Goal: Information Seeking & Learning: Learn about a topic

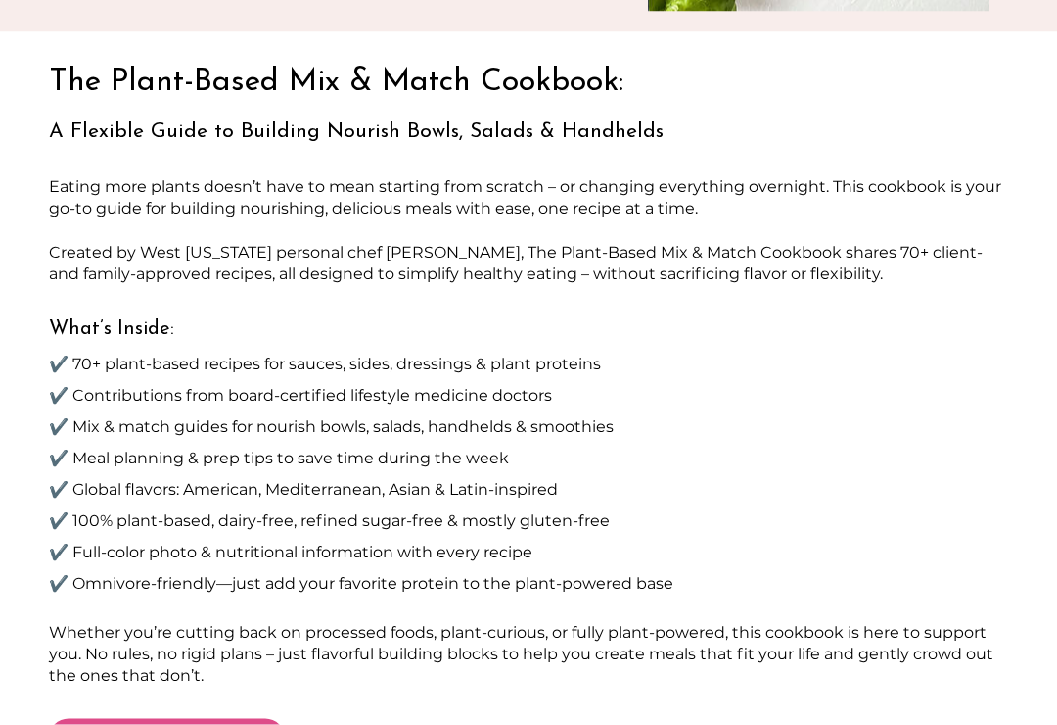
scroll to position [562, 0]
click at [978, 478] on p "✔️ Global flavors: American, Mediterranean, Asian & Latin-inspired" at bounding box center [528, 488] width 959 height 31
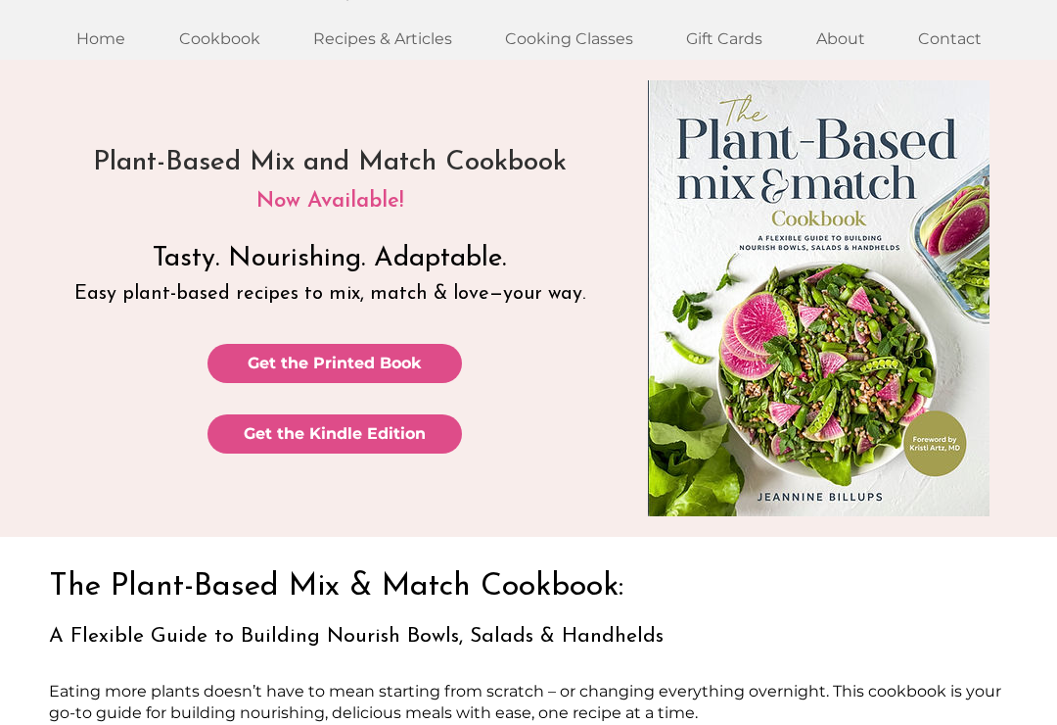
scroll to position [0, 0]
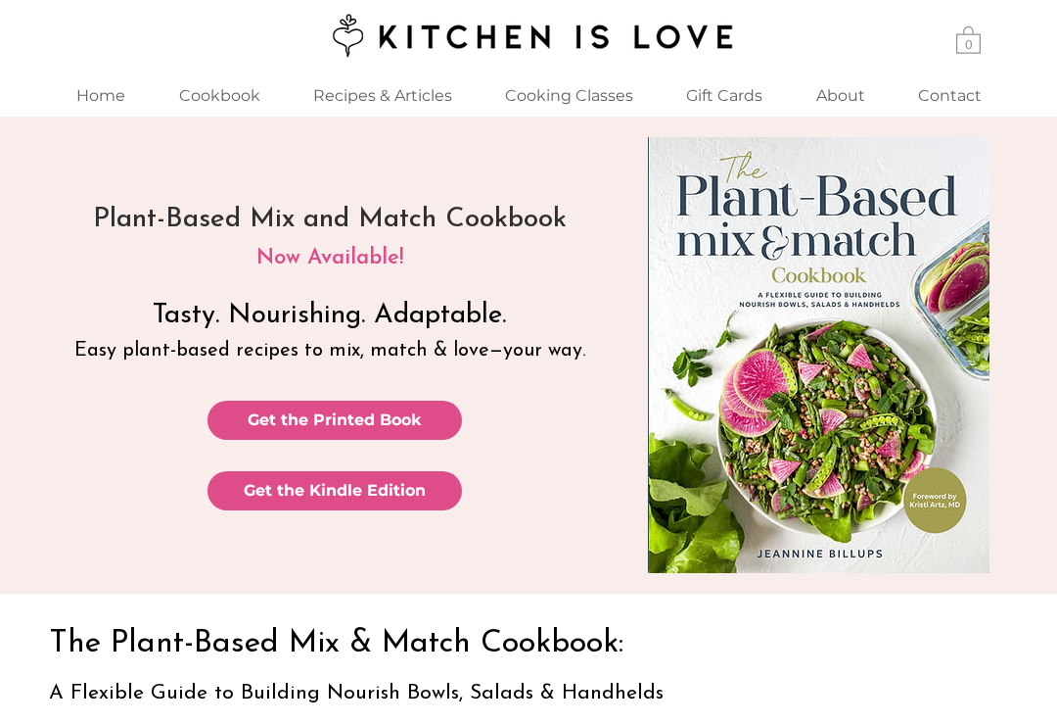
click at [238, 101] on p "Cookbook" at bounding box center [219, 95] width 101 height 42
click at [239, 108] on p "Cookbook" at bounding box center [219, 95] width 101 height 42
click at [399, 108] on p "Recipes & Articles" at bounding box center [383, 95] width 159 height 42
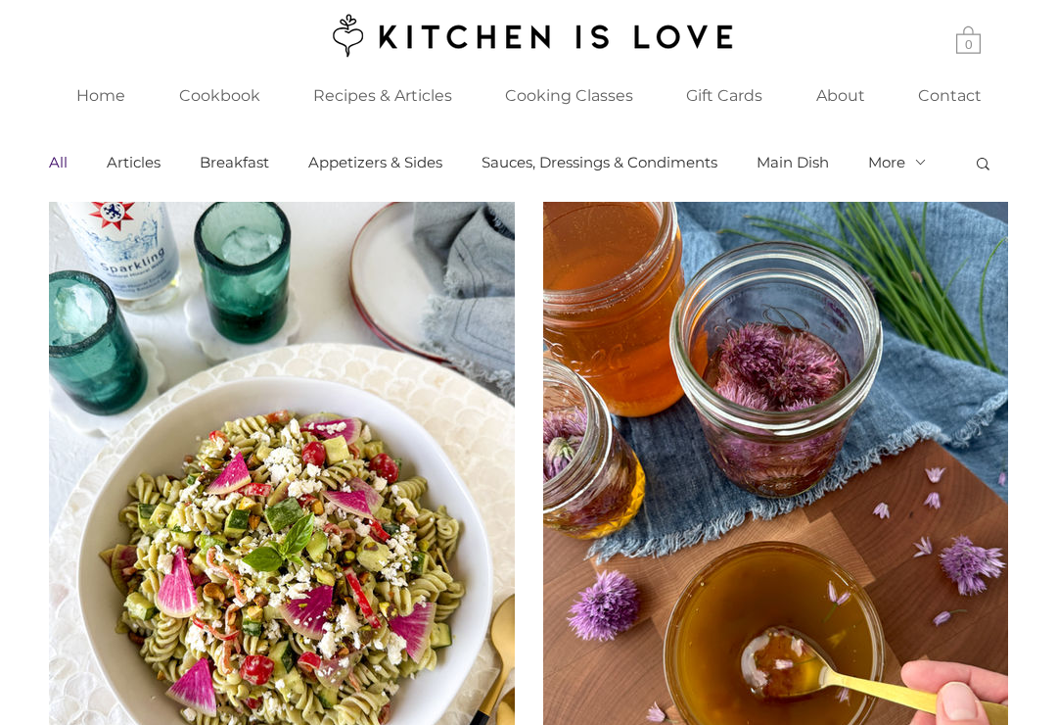
click at [397, 111] on p "Recipes & Articles" at bounding box center [383, 95] width 159 height 42
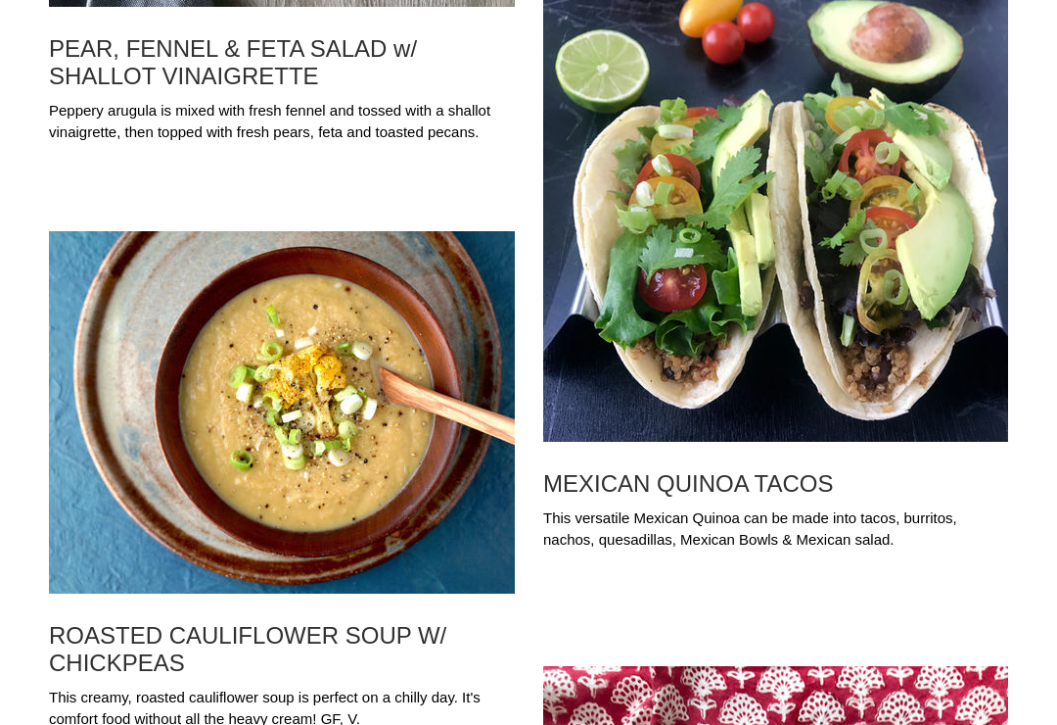
scroll to position [21362, 0]
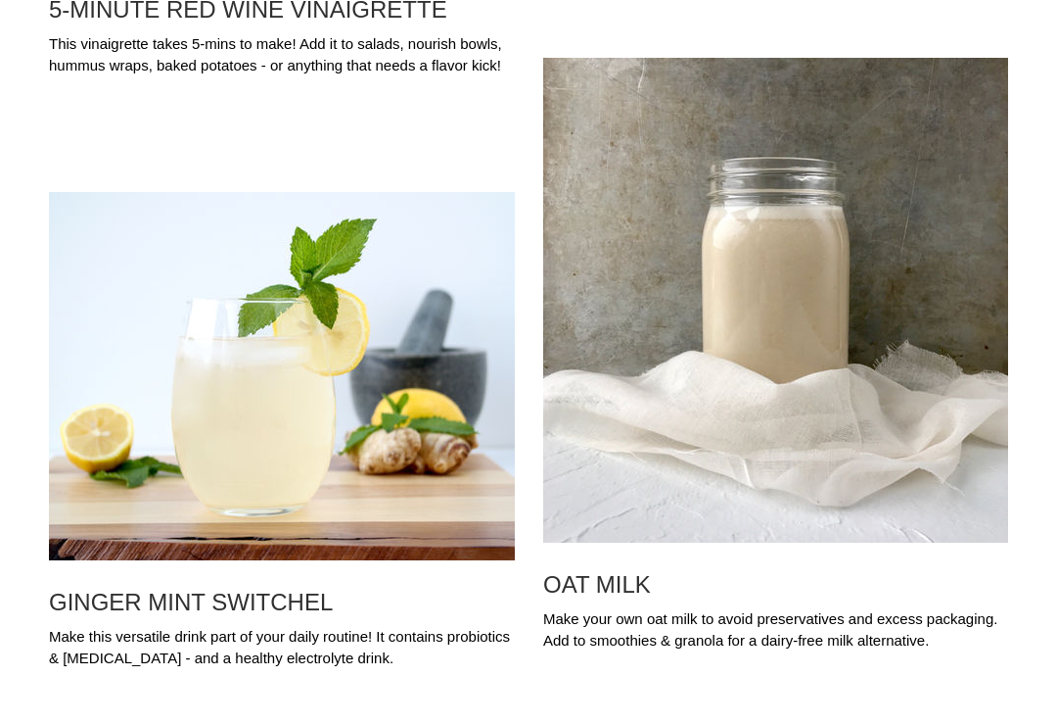
scroll to position [23371, 0]
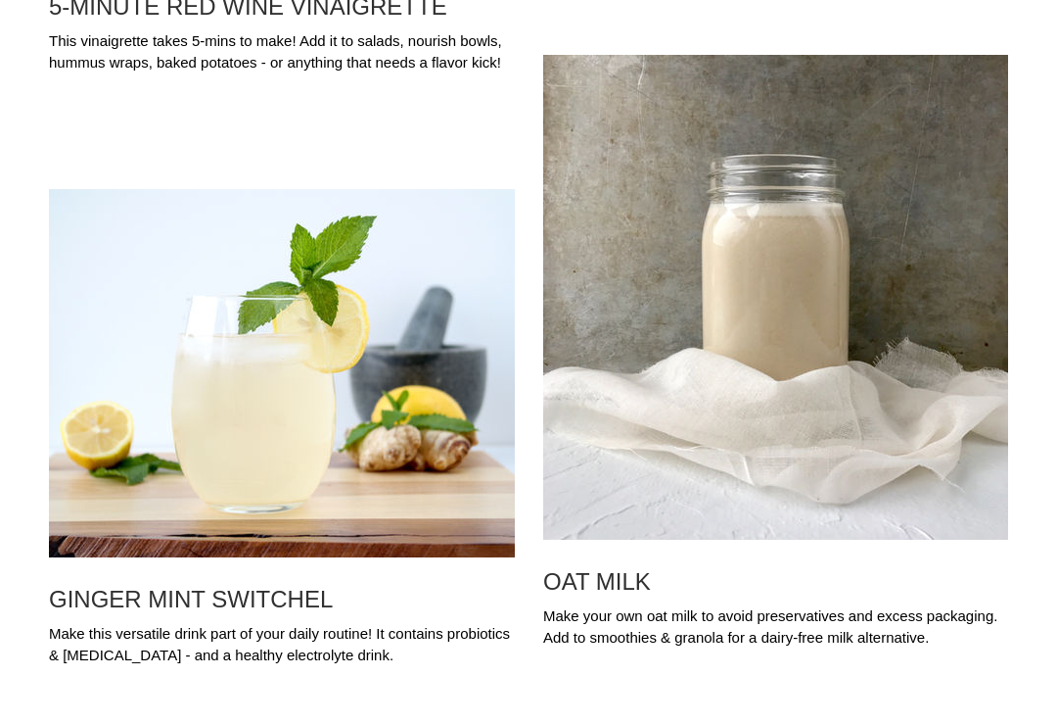
click at [270, 611] on h2 "GINGER MINT SWITCHEL" at bounding box center [282, 598] width 466 height 27
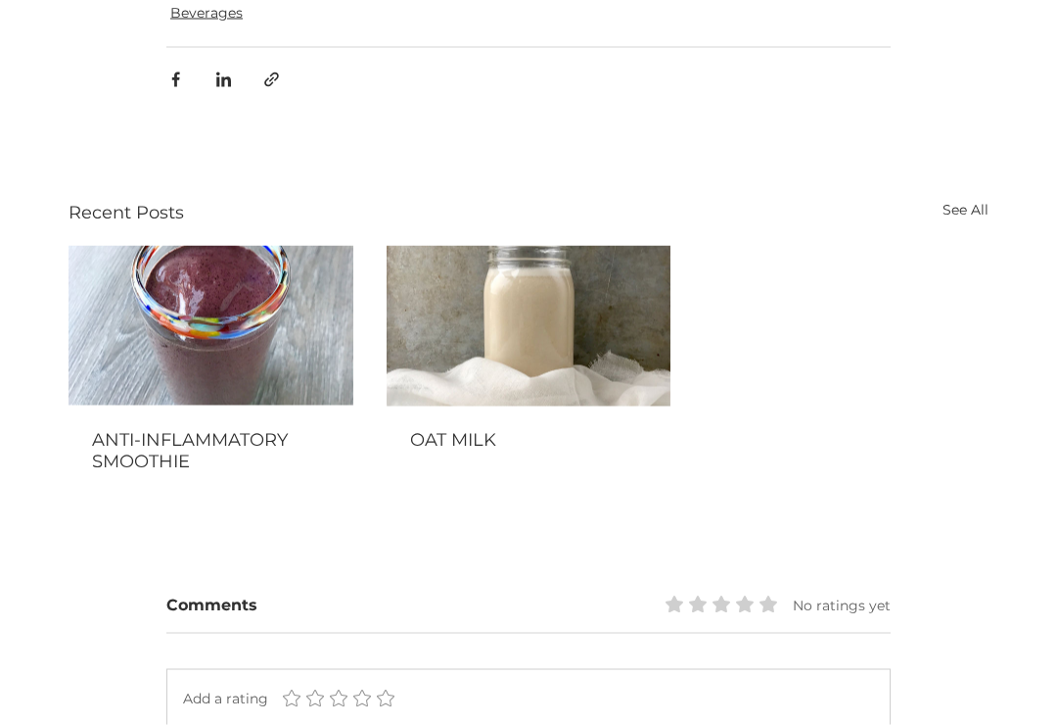
scroll to position [1521, 0]
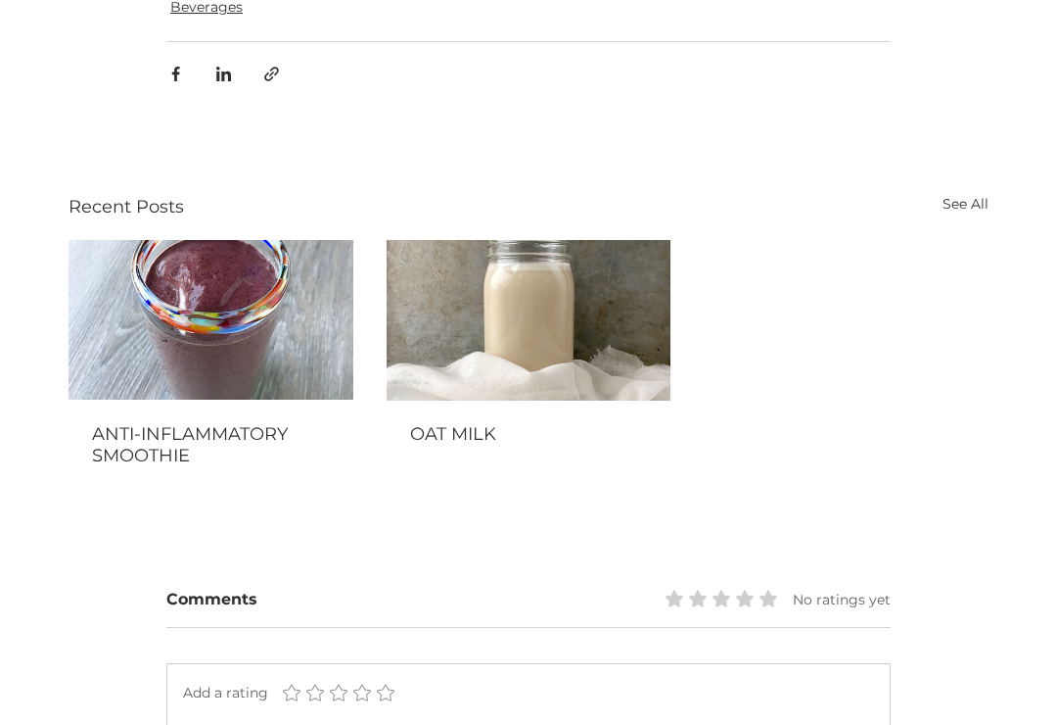
click at [248, 369] on img "ANTI-INFLAMMATORY SMOOTHIE" at bounding box center [211, 320] width 285 height 160
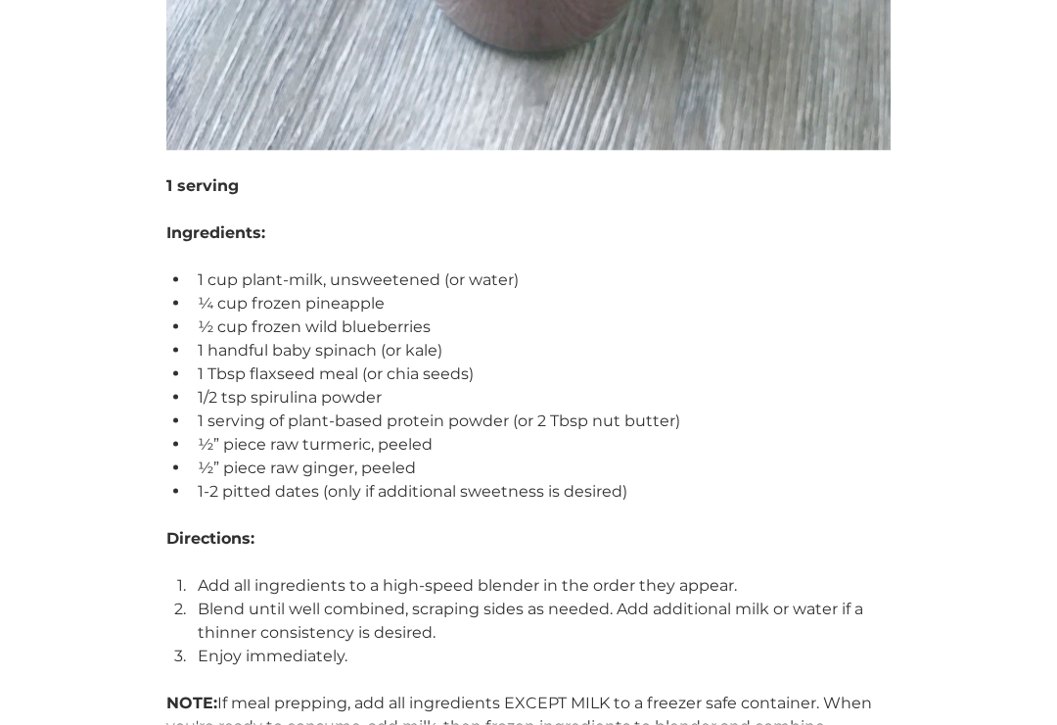
scroll to position [953, 0]
